Goal: Task Accomplishment & Management: Manage account settings

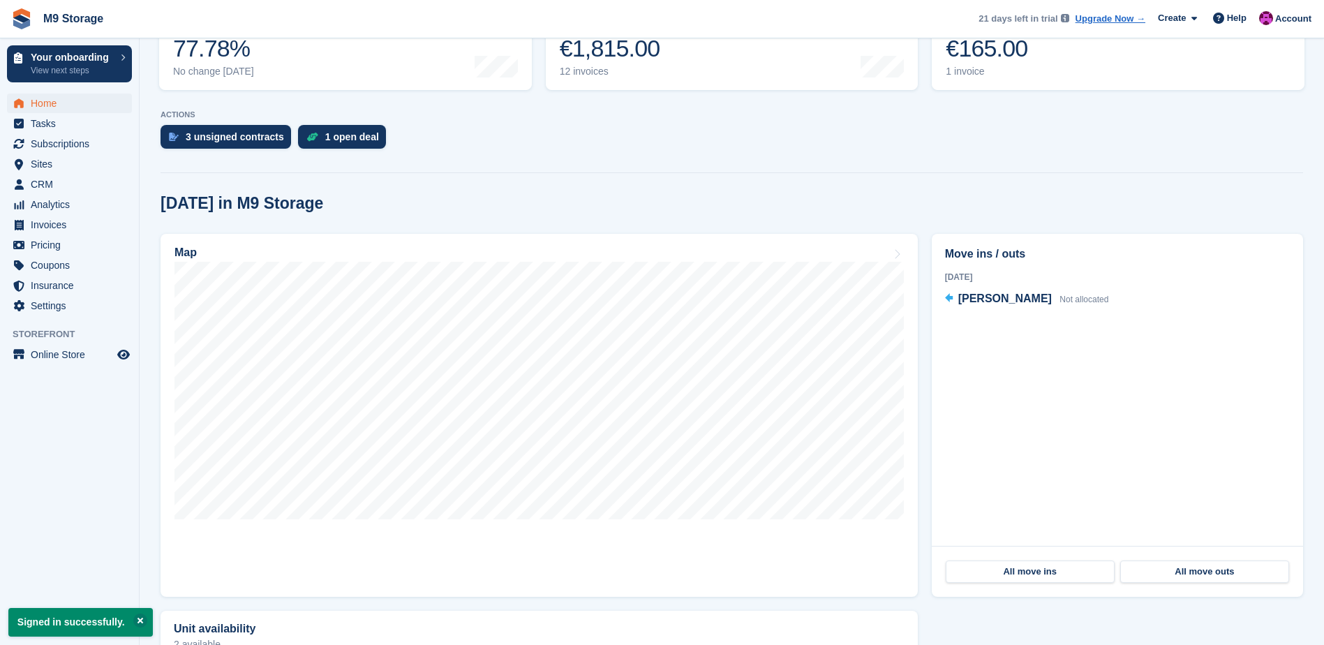
scroll to position [279, 0]
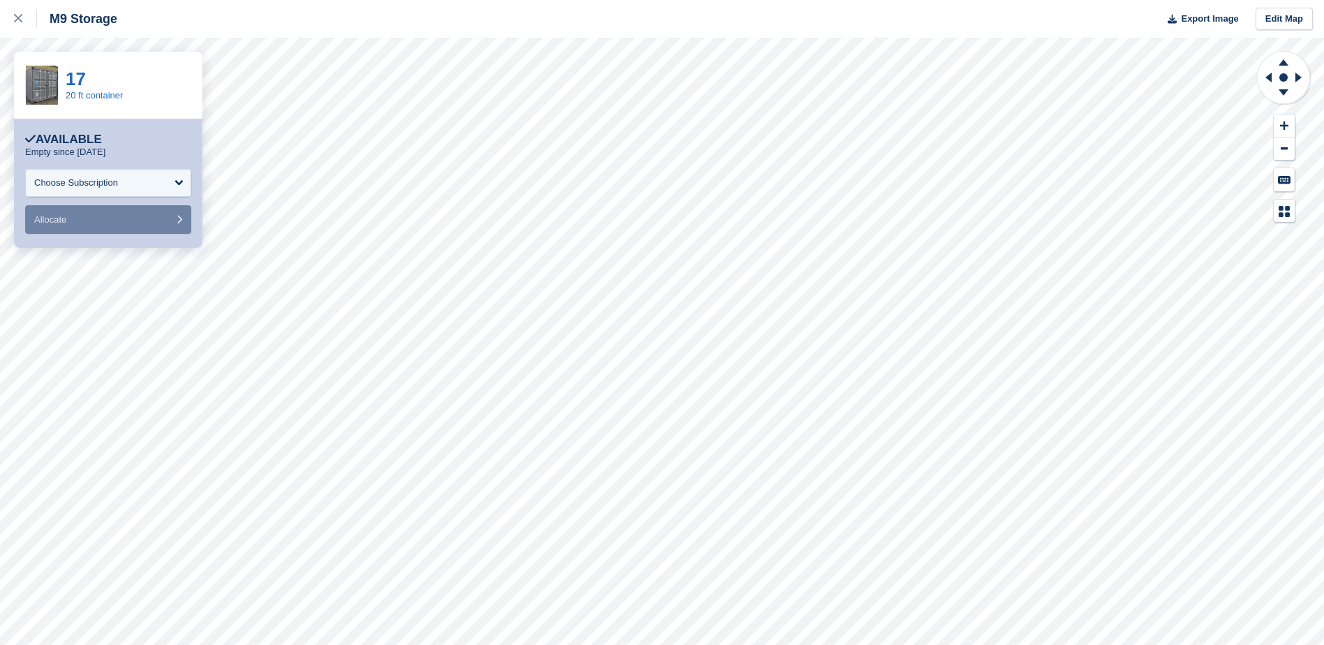
click at [608, 35] on div "M9 Storage Export Image Edit Map" at bounding box center [662, 19] width 1324 height 38
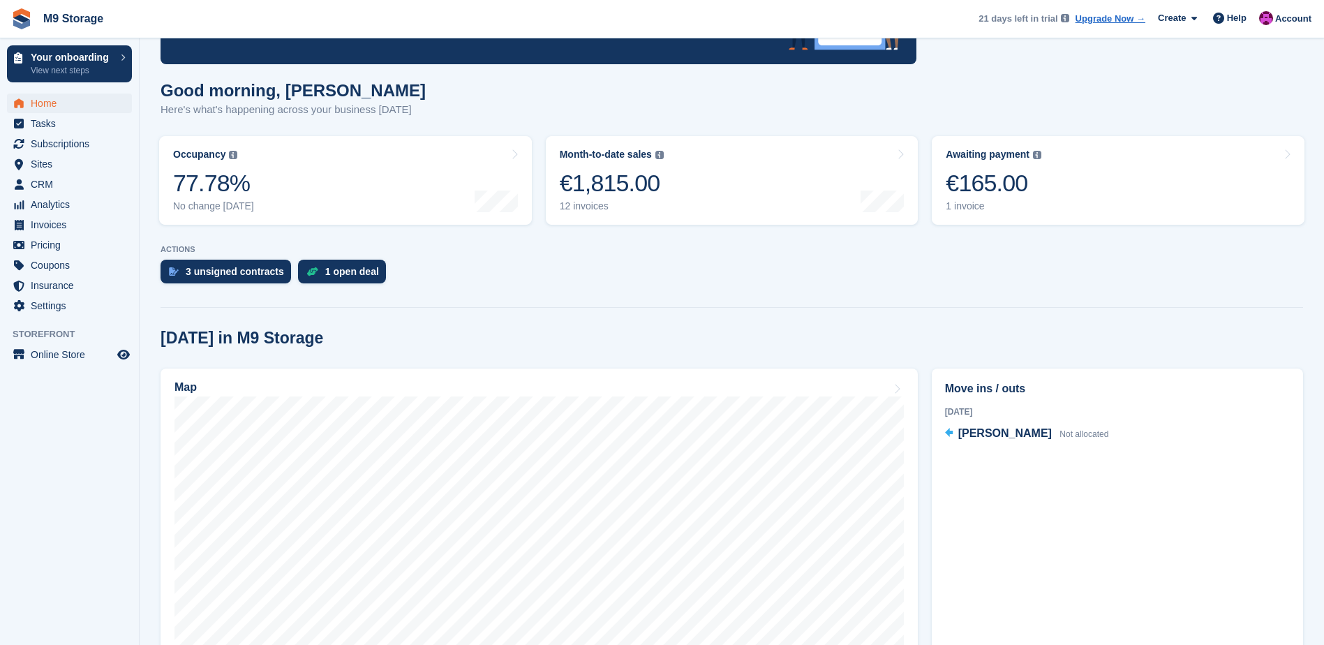
scroll to position [140, 0]
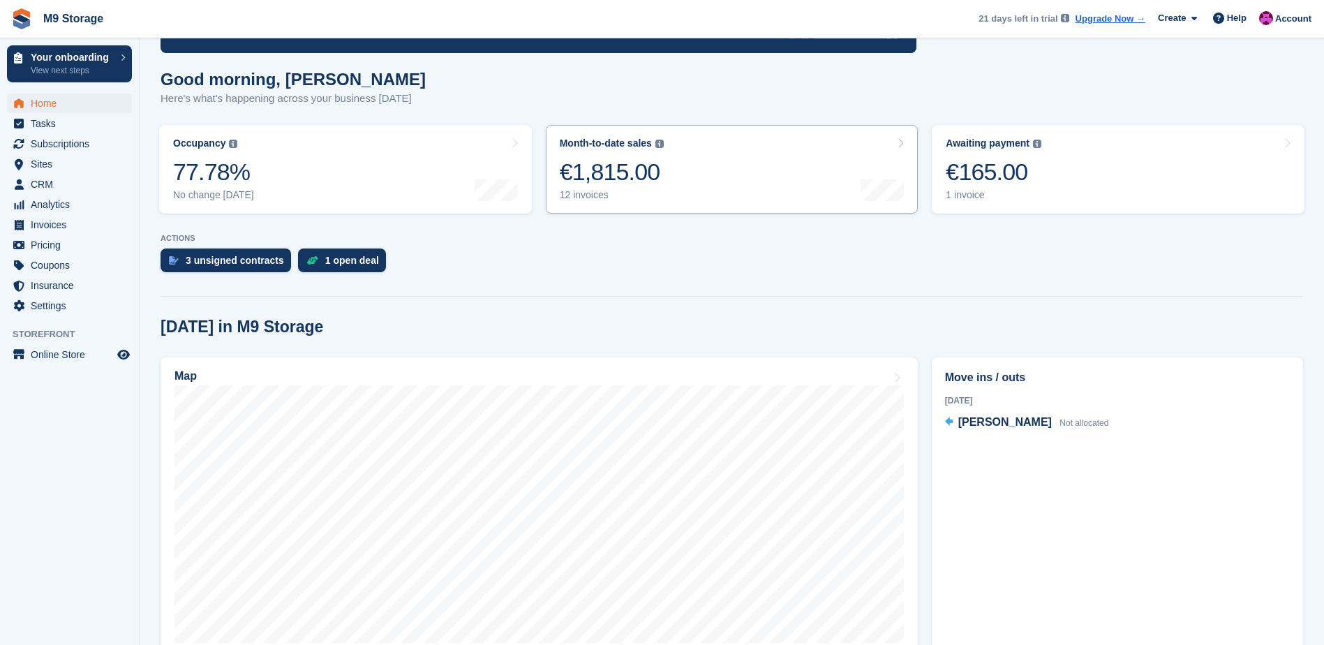
click at [604, 179] on div "€1,815.00" at bounding box center [612, 172] width 104 height 29
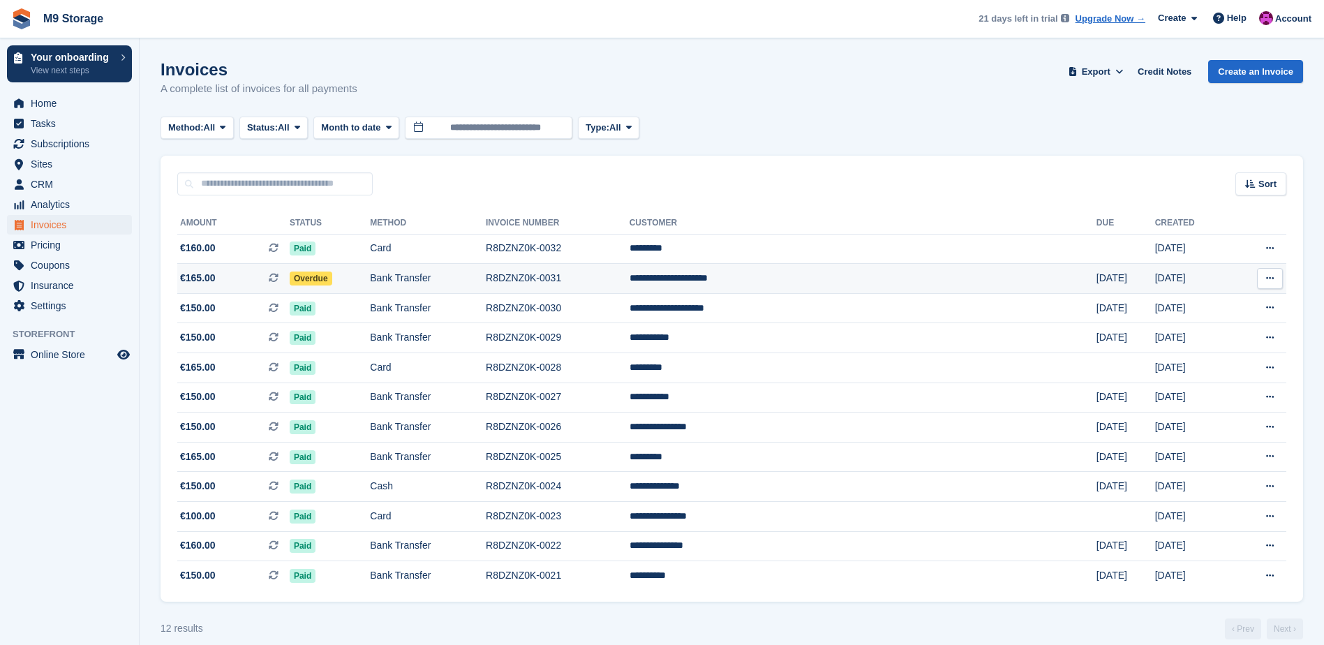
click at [332, 283] on span "Overdue" at bounding box center [311, 278] width 43 height 14
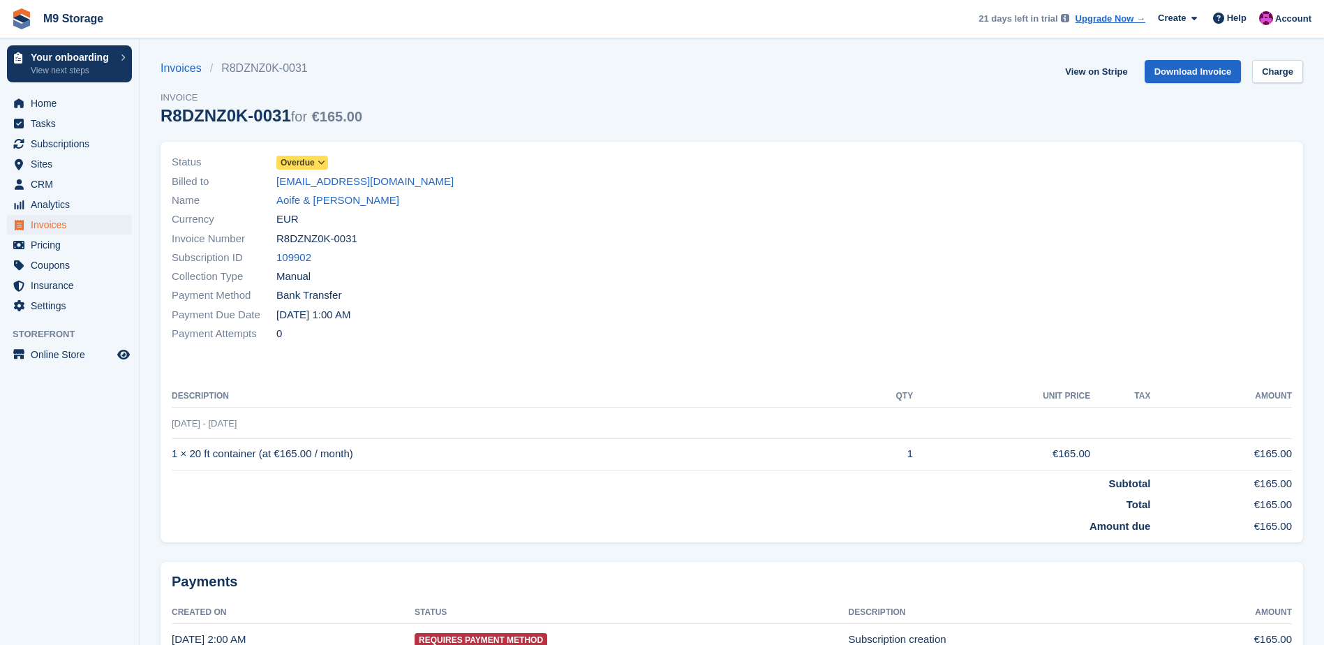
click at [318, 164] on icon at bounding box center [321, 162] width 8 height 8
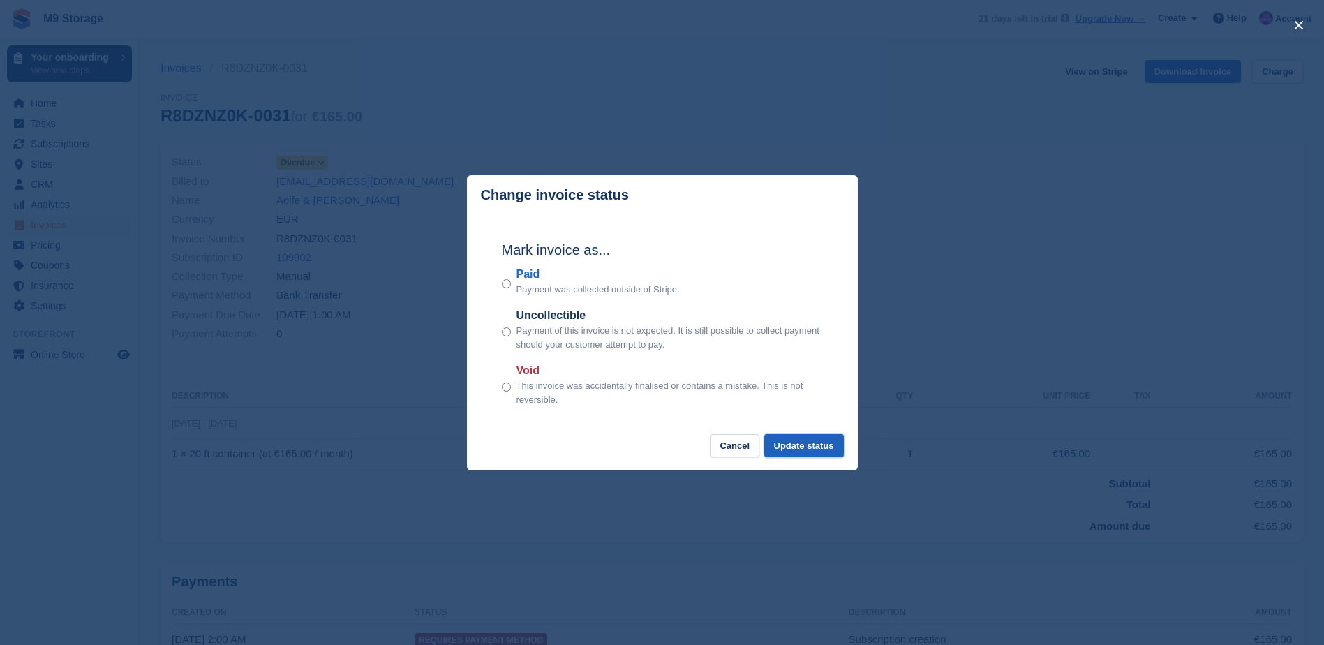
click at [788, 445] on button "Update status" at bounding box center [804, 445] width 80 height 23
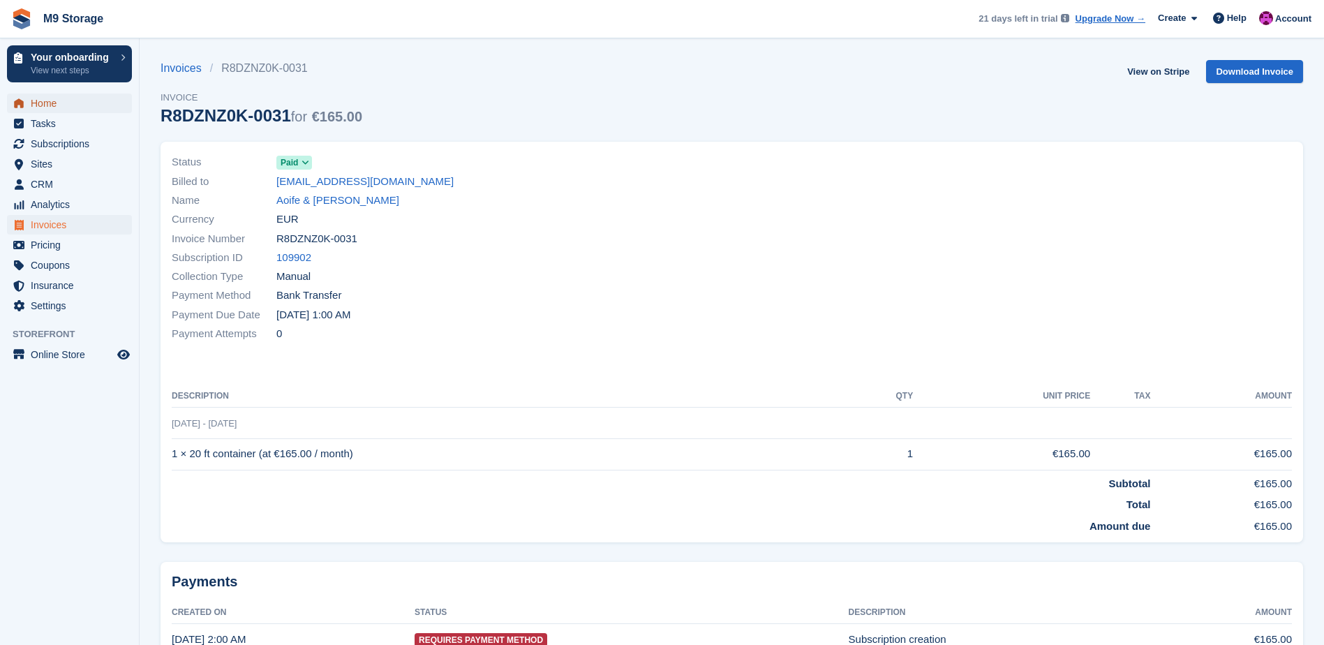
click at [68, 105] on span "Home" at bounding box center [73, 104] width 84 height 20
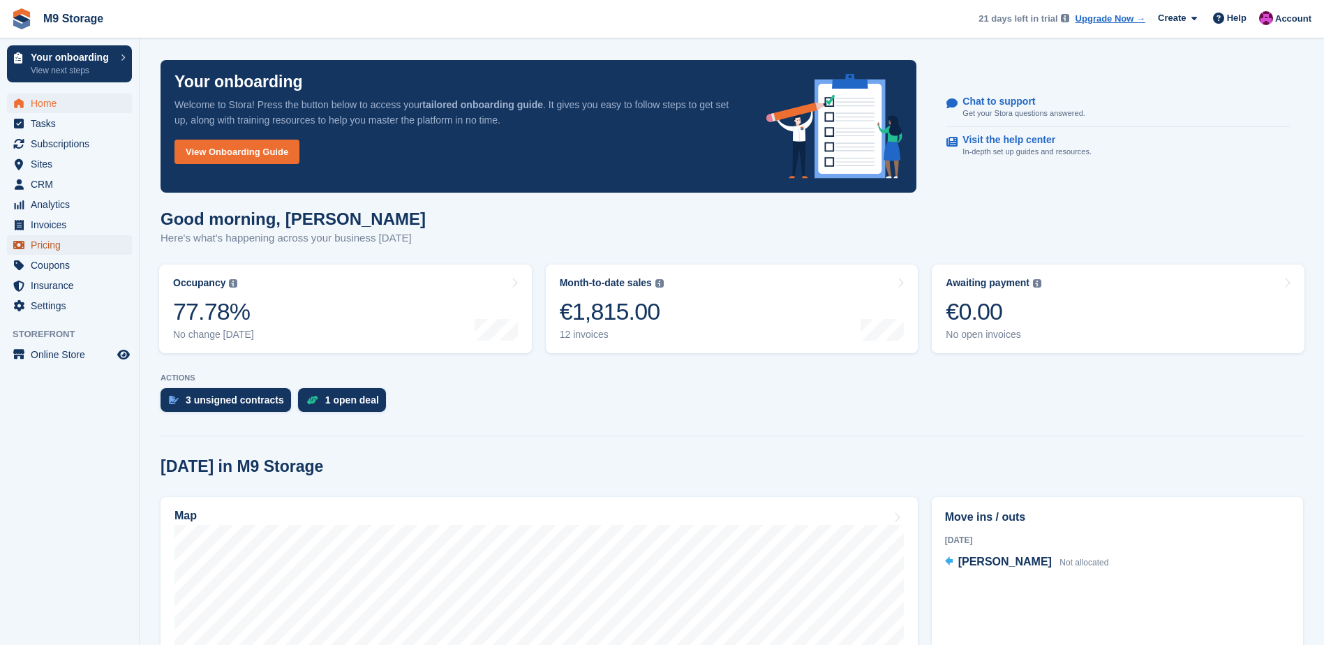
click at [82, 246] on span "Pricing" at bounding box center [73, 245] width 84 height 20
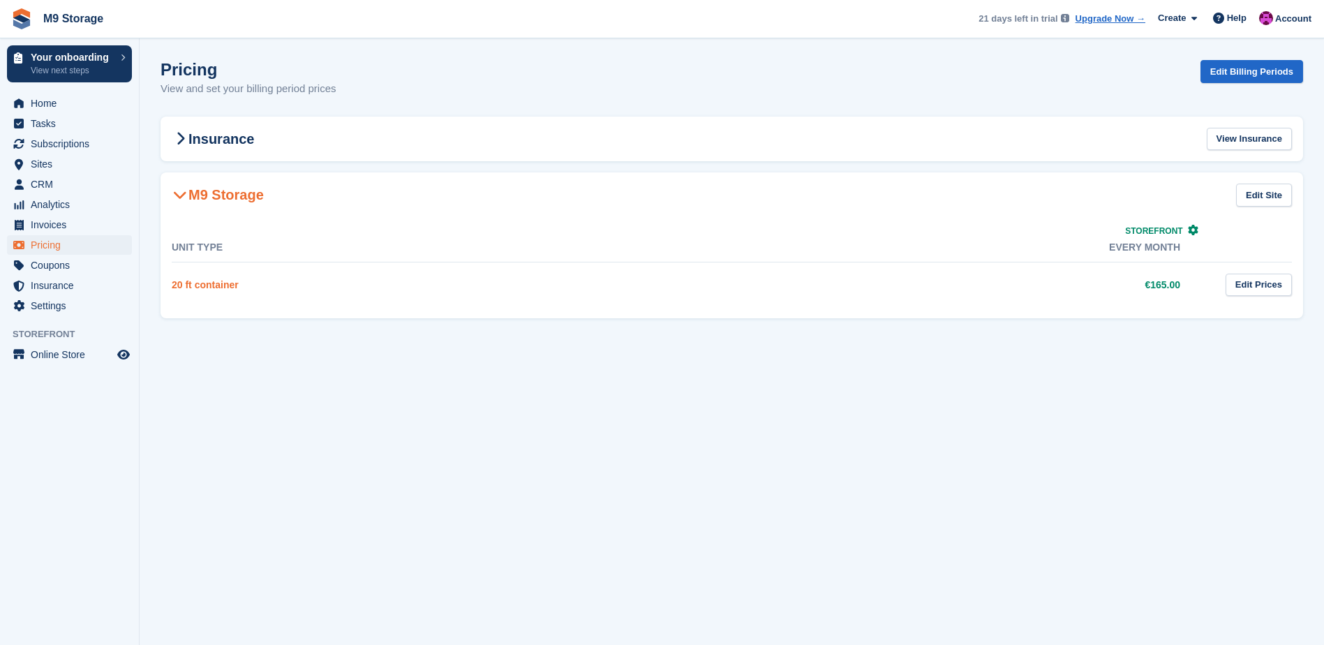
click at [225, 284] on link "20 ft container" at bounding box center [205, 284] width 67 height 11
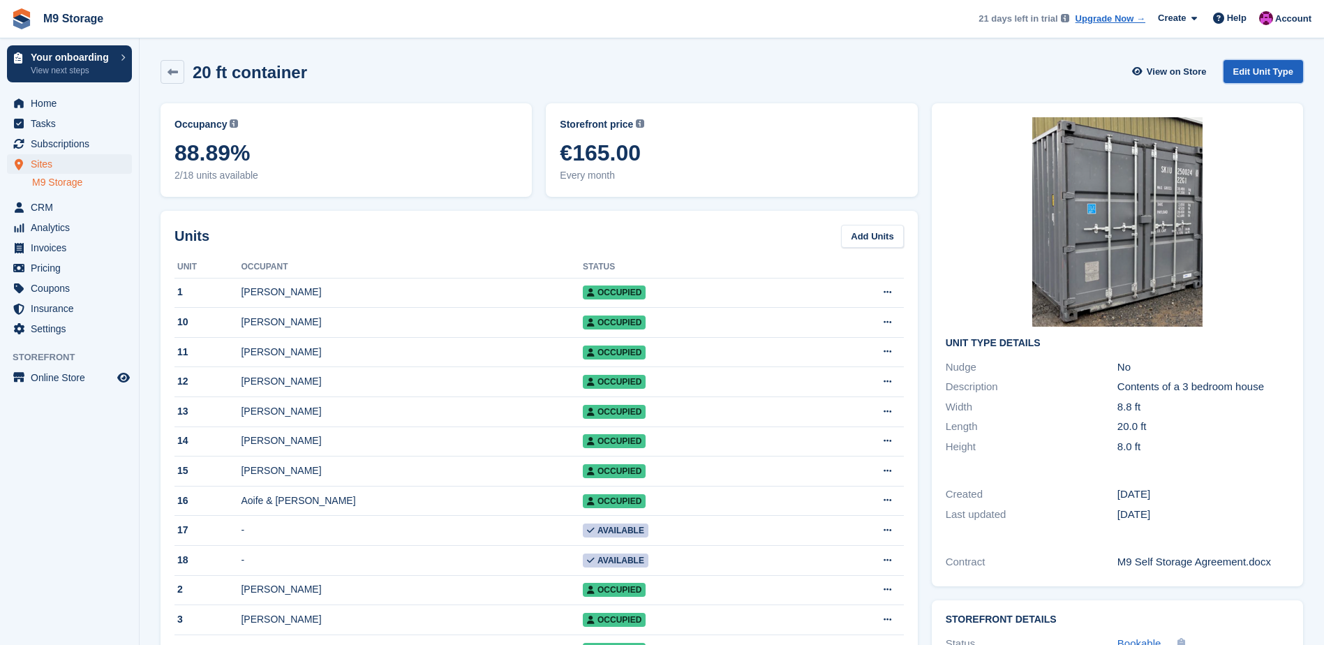
click at [1257, 70] on link "Edit Unit Type" at bounding box center [1263, 71] width 80 height 23
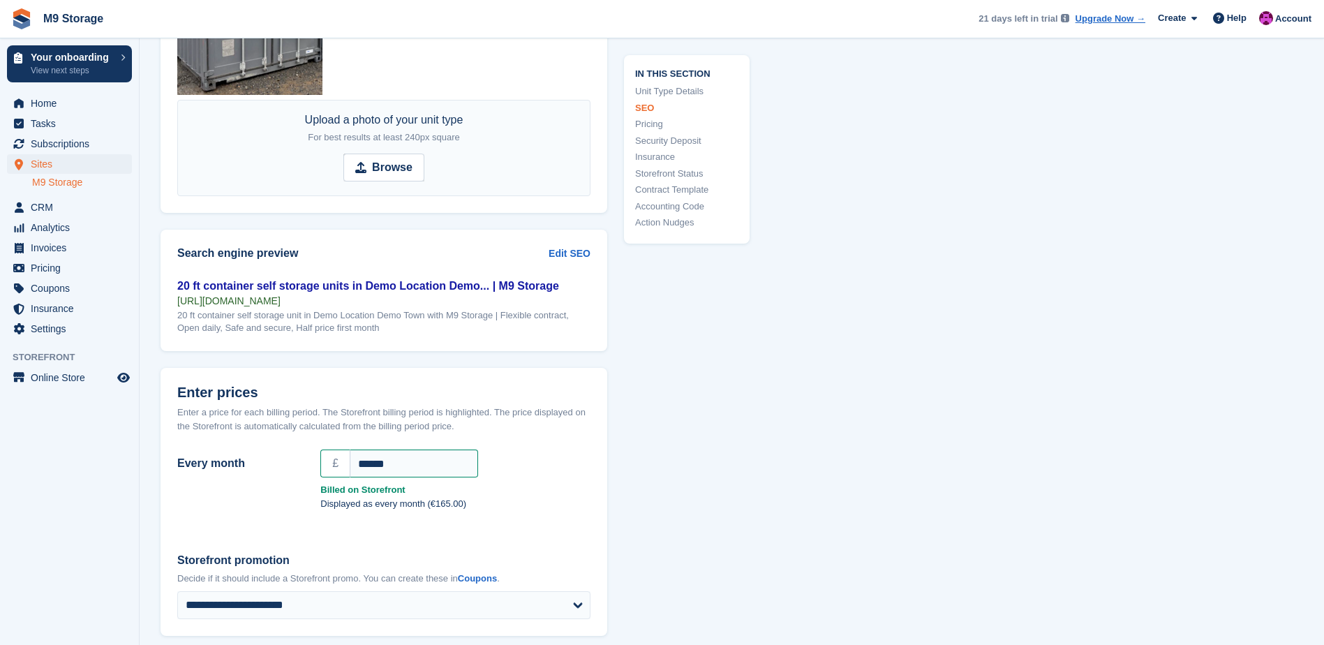
scroll to position [1047, 0]
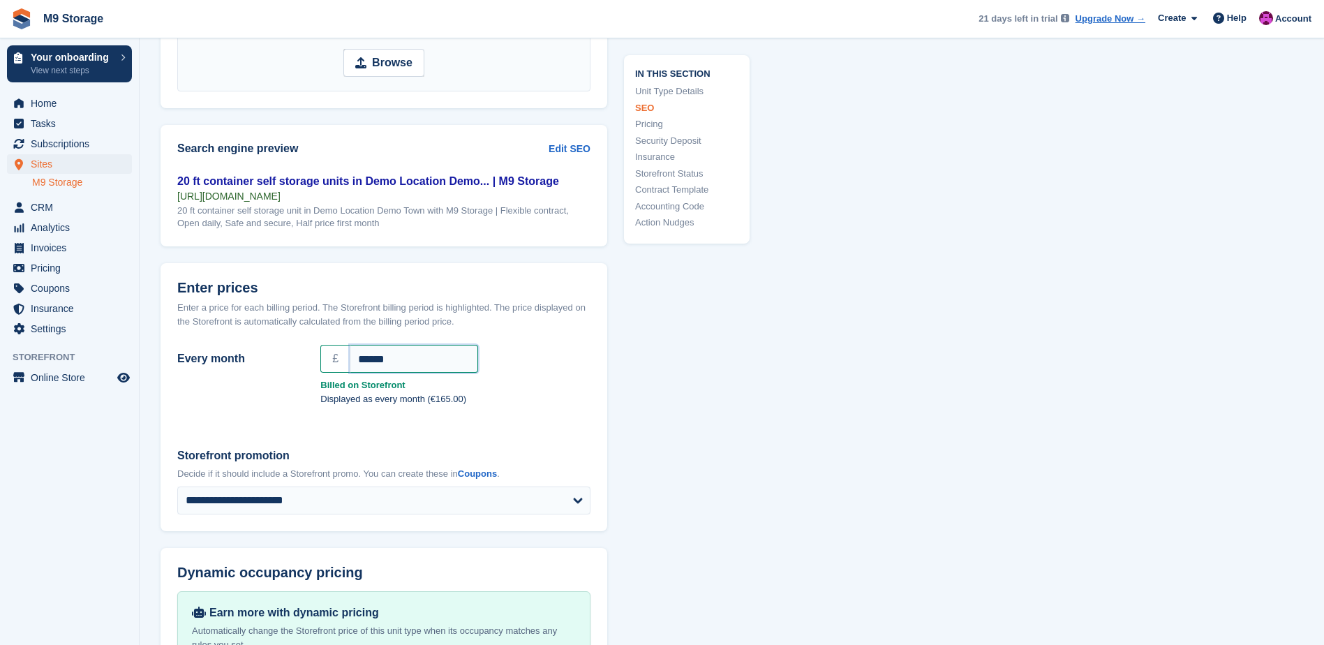
click at [373, 360] on input "******" at bounding box center [414, 359] width 128 height 28
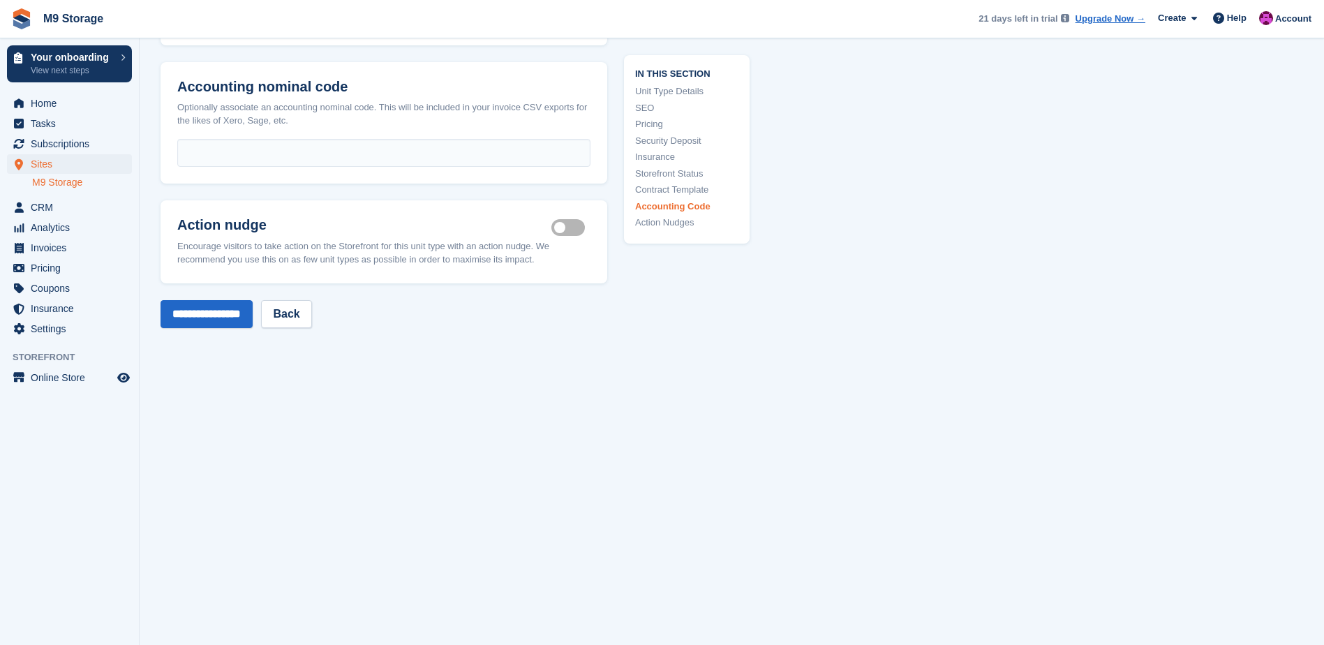
scroll to position [2415, 0]
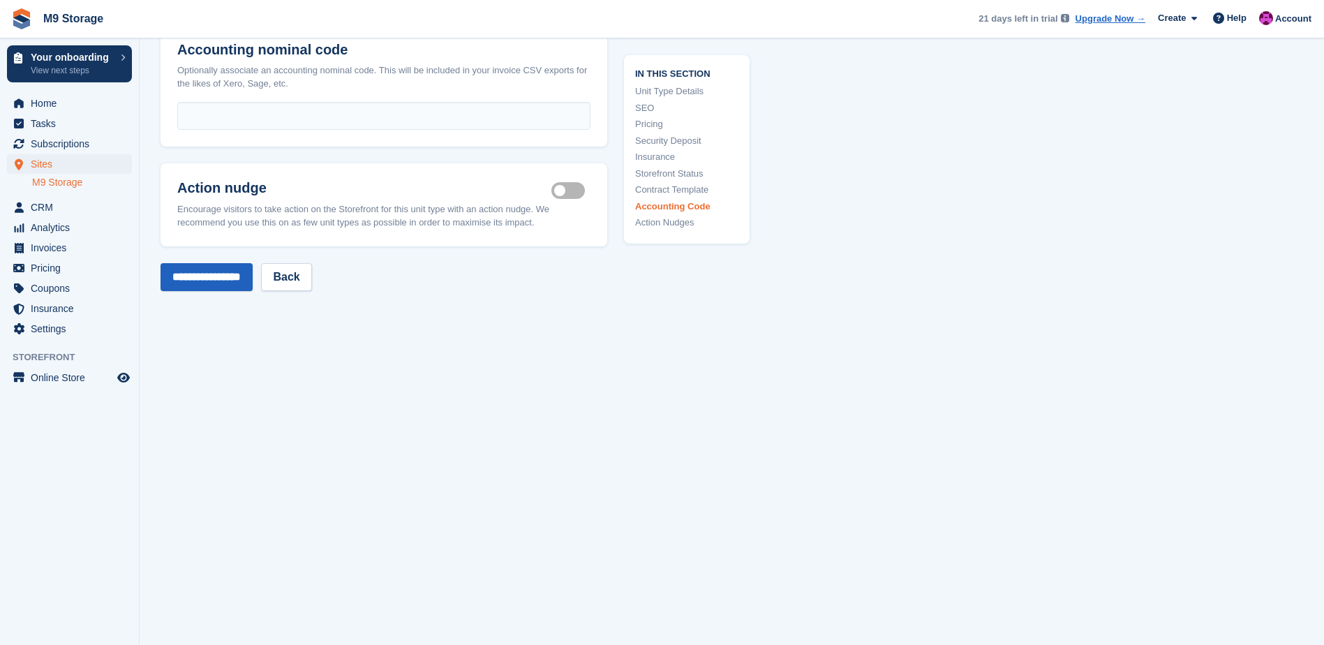
type input "******"
click at [237, 276] on input "**********" at bounding box center [206, 277] width 92 height 28
